Goal: Task Accomplishment & Management: Use online tool/utility

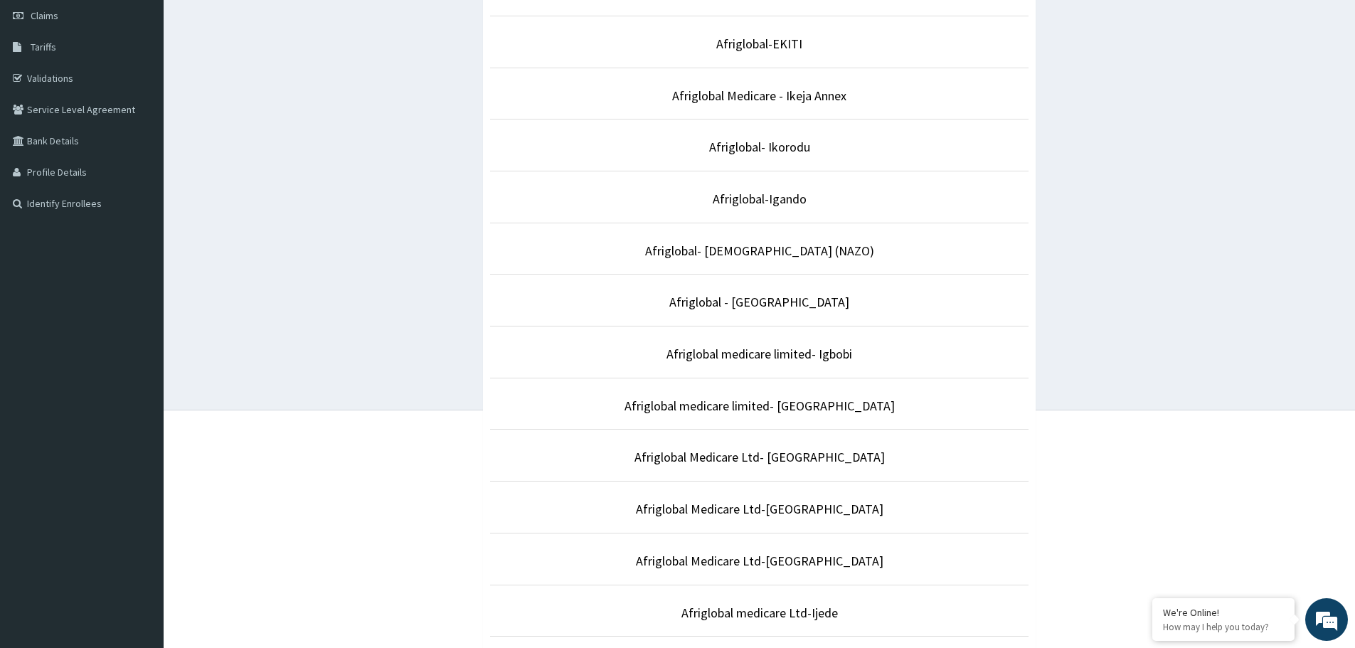
scroll to position [180, 0]
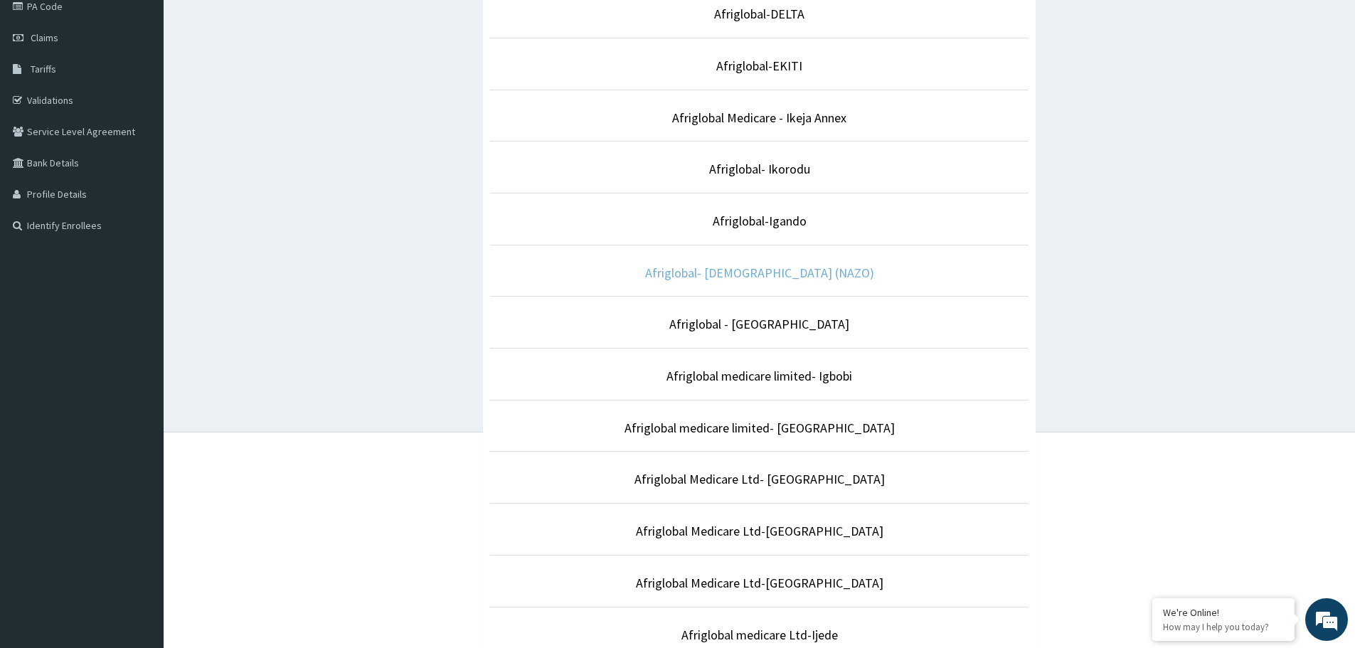
click at [743, 269] on link "Afriglobal- [DEMOGRAPHIC_DATA] (NAZO)" at bounding box center [759, 273] width 229 height 16
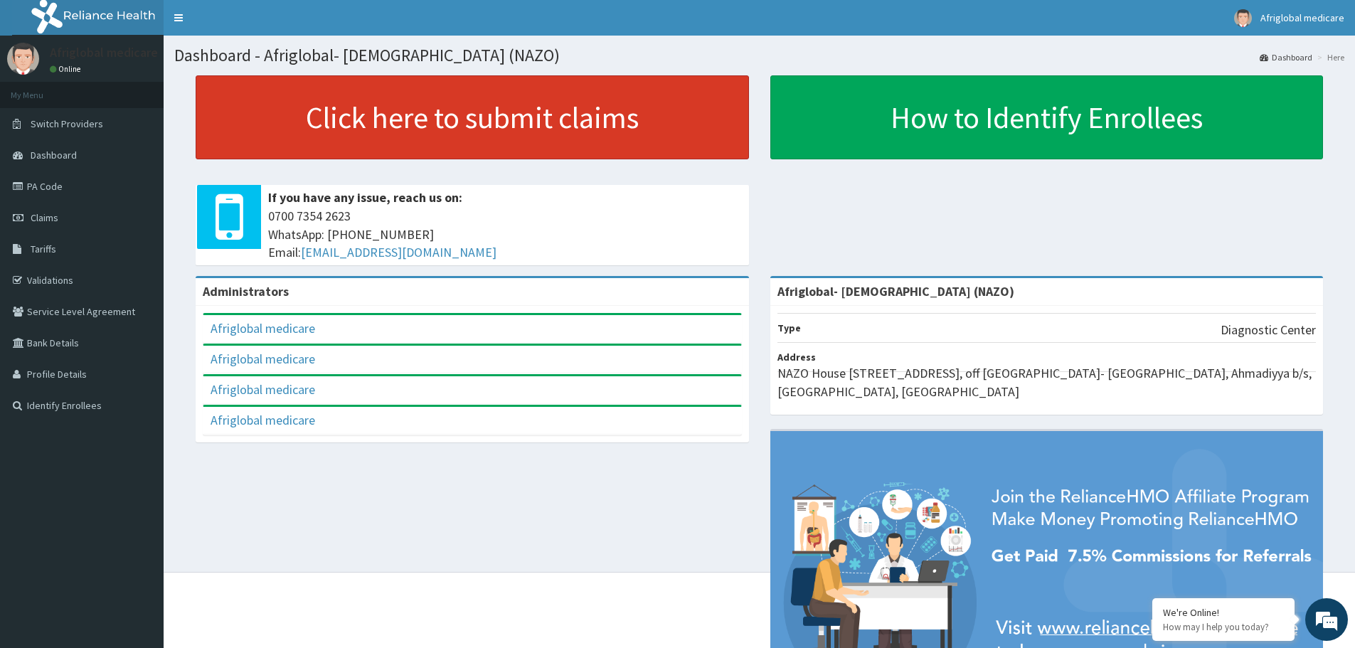
click at [417, 134] on link "Click here to submit claims" at bounding box center [472, 117] width 553 height 84
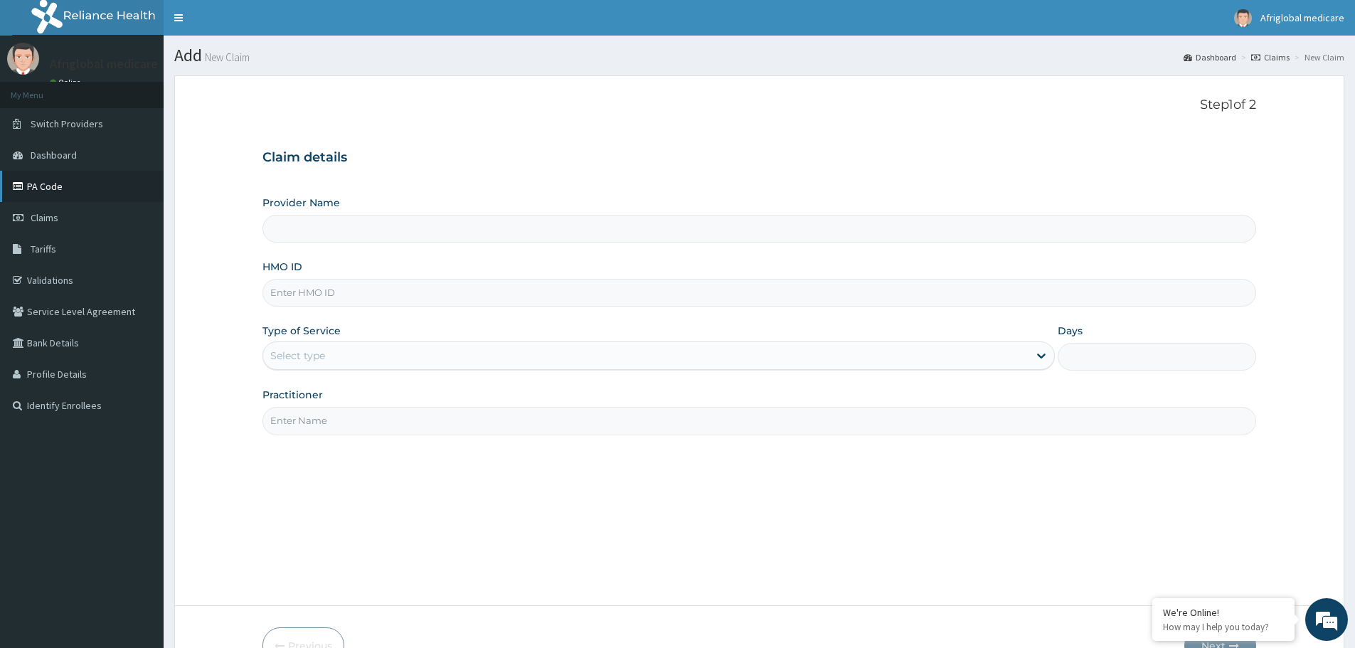
type input "Afriglobal- [DEMOGRAPHIC_DATA] (NAZO)"
click at [43, 185] on link "PA Code" at bounding box center [82, 186] width 164 height 31
